Goal: Task Accomplishment & Management: Use online tool/utility

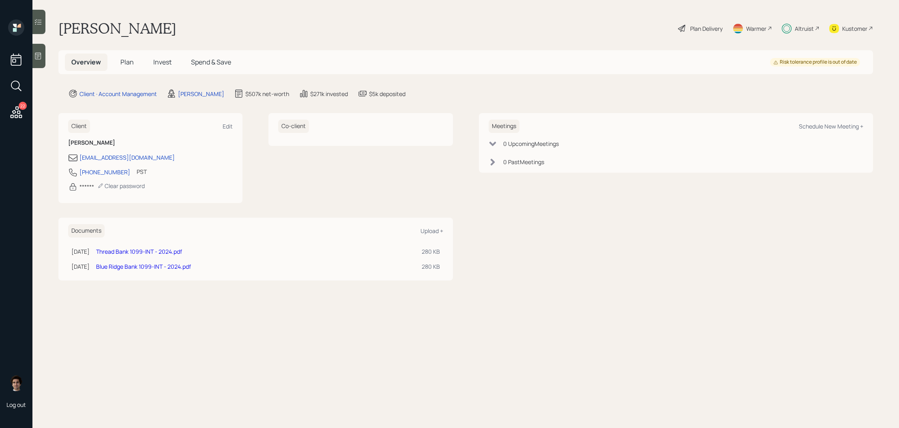
click at [819, 120] on div "Meetings Schedule New Meeting +" at bounding box center [676, 126] width 375 height 13
click at [818, 127] on div "Schedule New Meeting +" at bounding box center [831, 127] width 64 height 8
select select "59554aeb-d739-4552-90b9-0d27d70b4bf7"
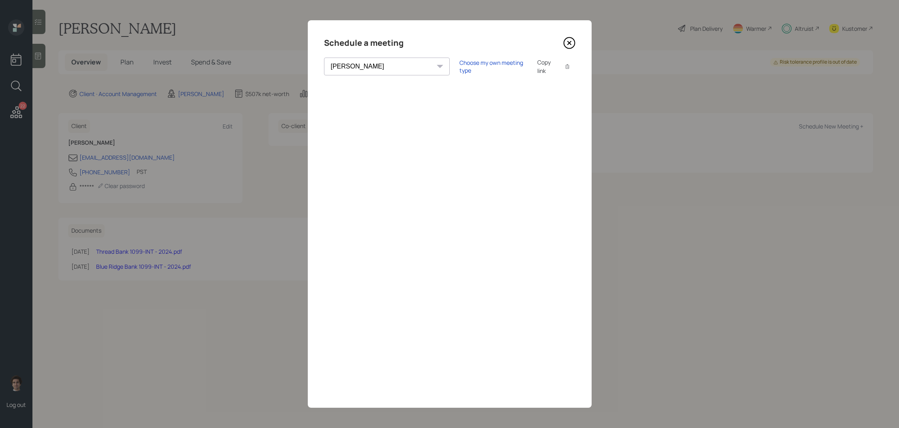
click at [537, 68] on div "Copy link" at bounding box center [546, 66] width 19 height 17
